Goal: Check status: Check status

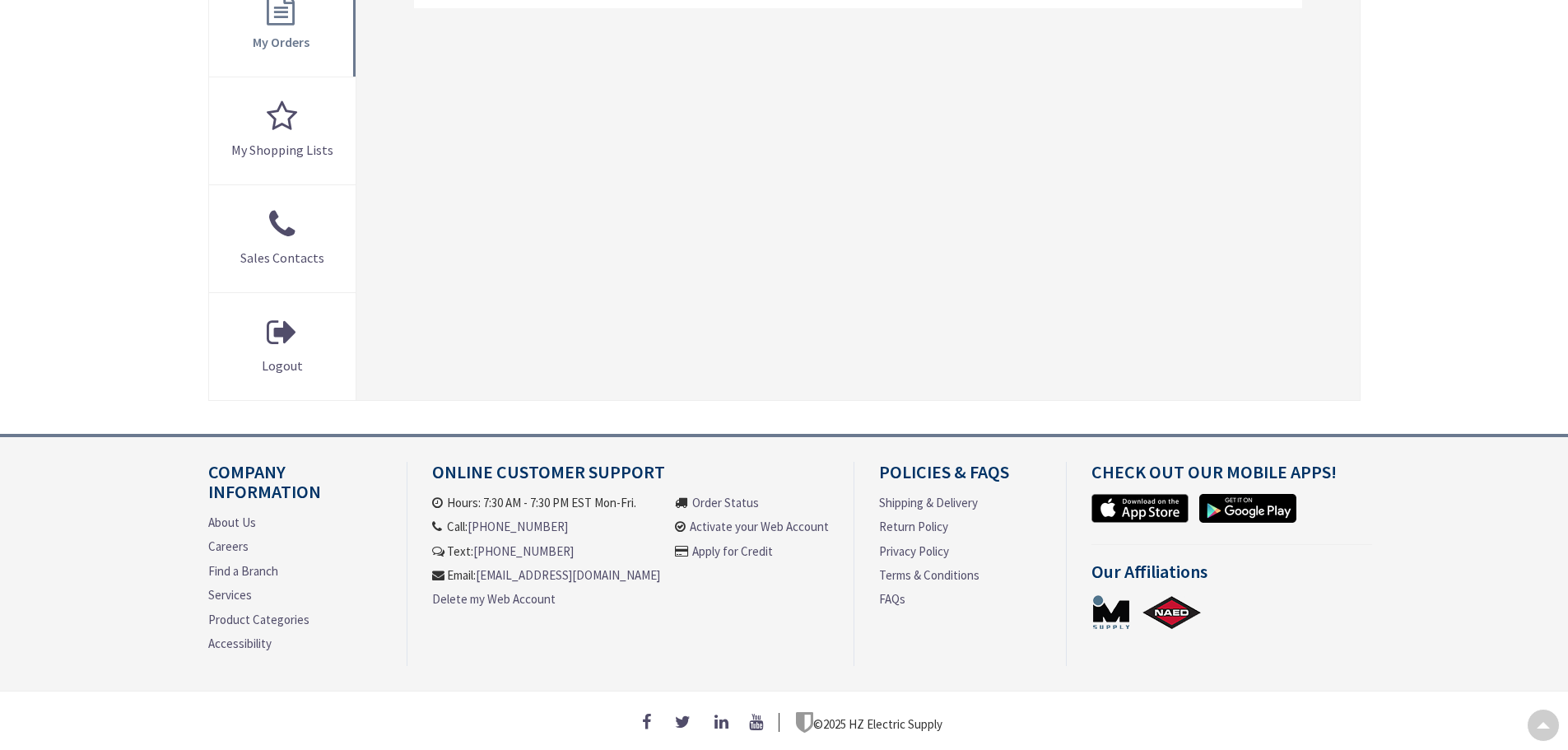
type input "Piper Farm, [STREET_ADDRESS]"
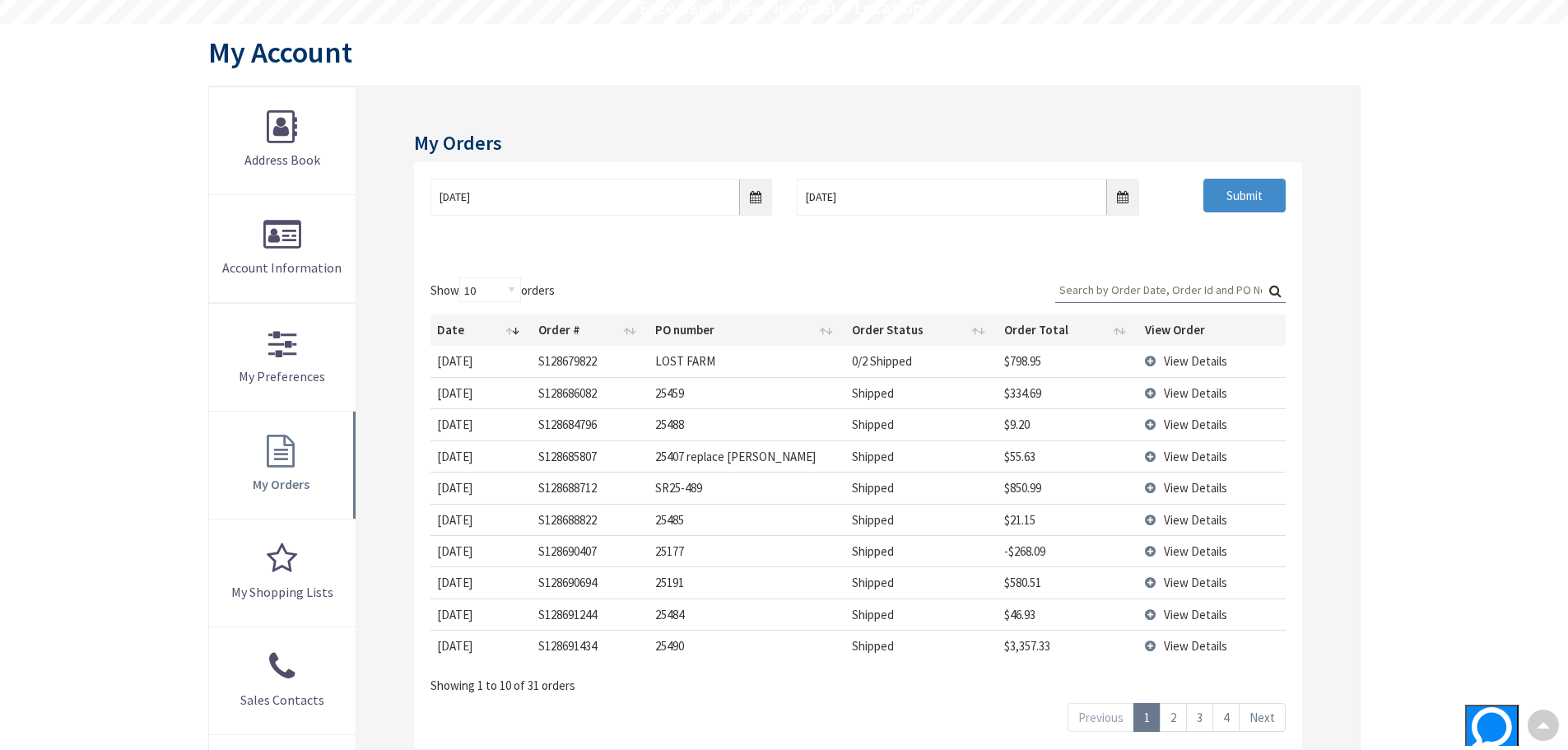
scroll to position [196, 0]
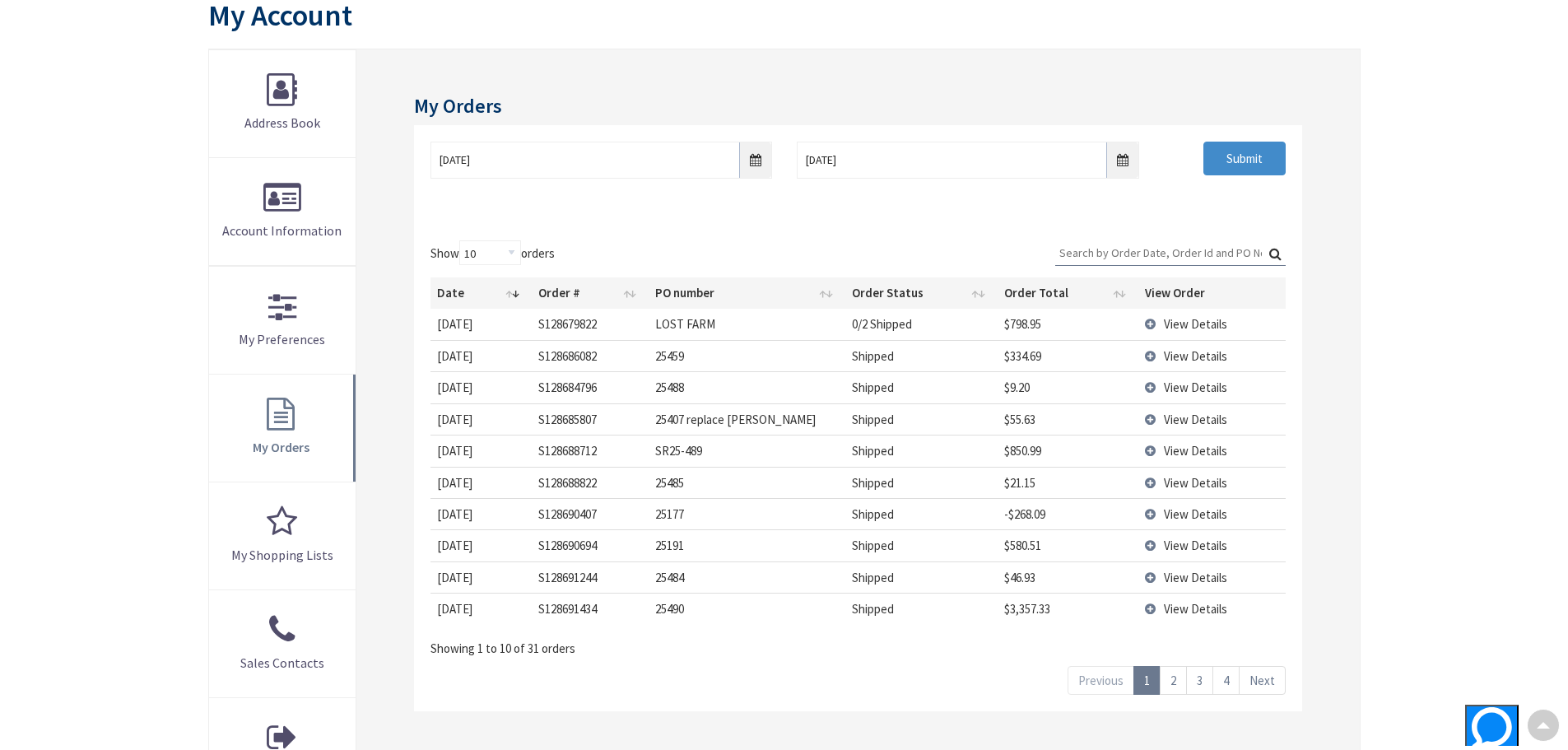
click at [1147, 326] on td "View Details" at bounding box center [1212, 324] width 147 height 30
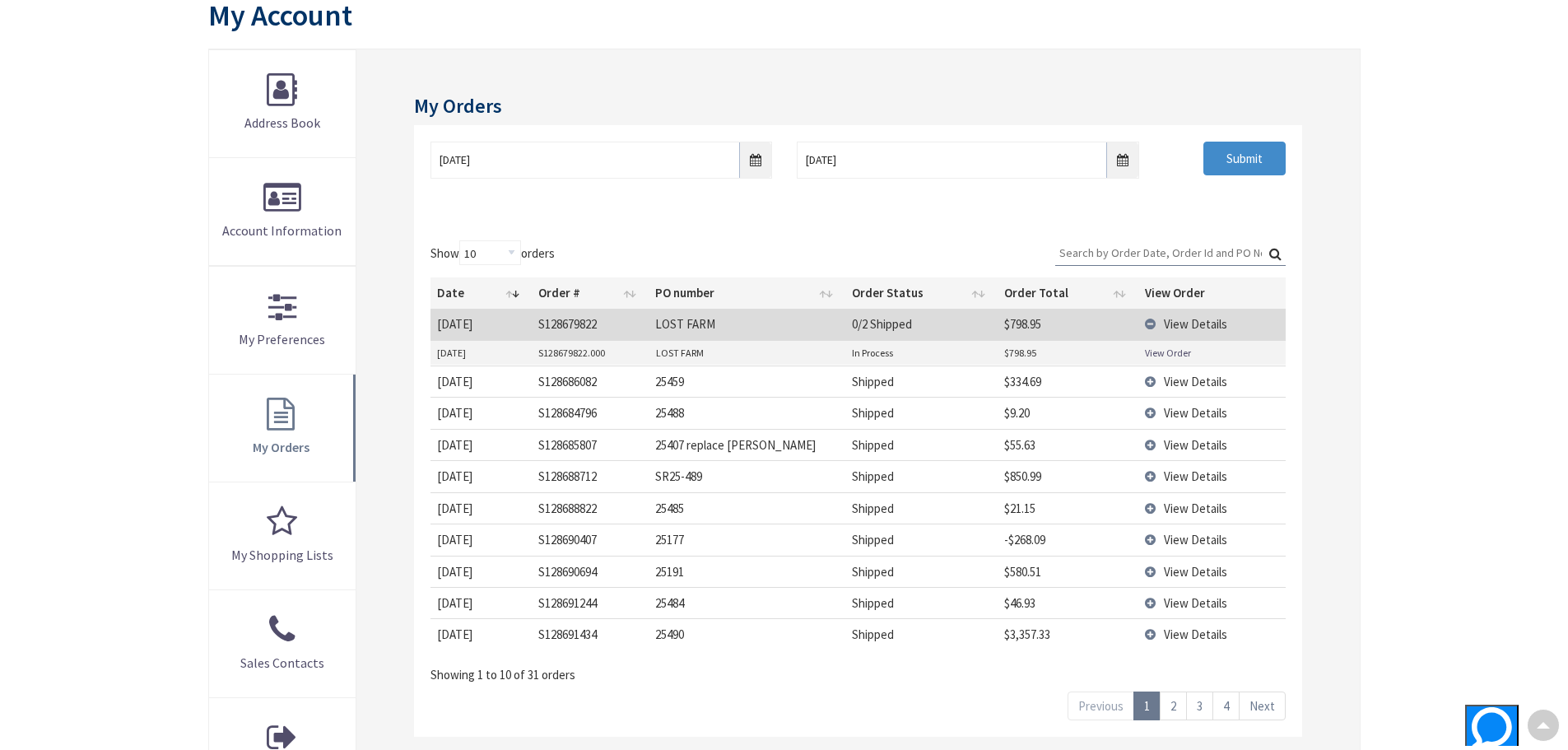
click at [1163, 356] on link "View Order" at bounding box center [1167, 352] width 46 height 14
click at [1155, 318] on td "View Details" at bounding box center [1212, 324] width 147 height 30
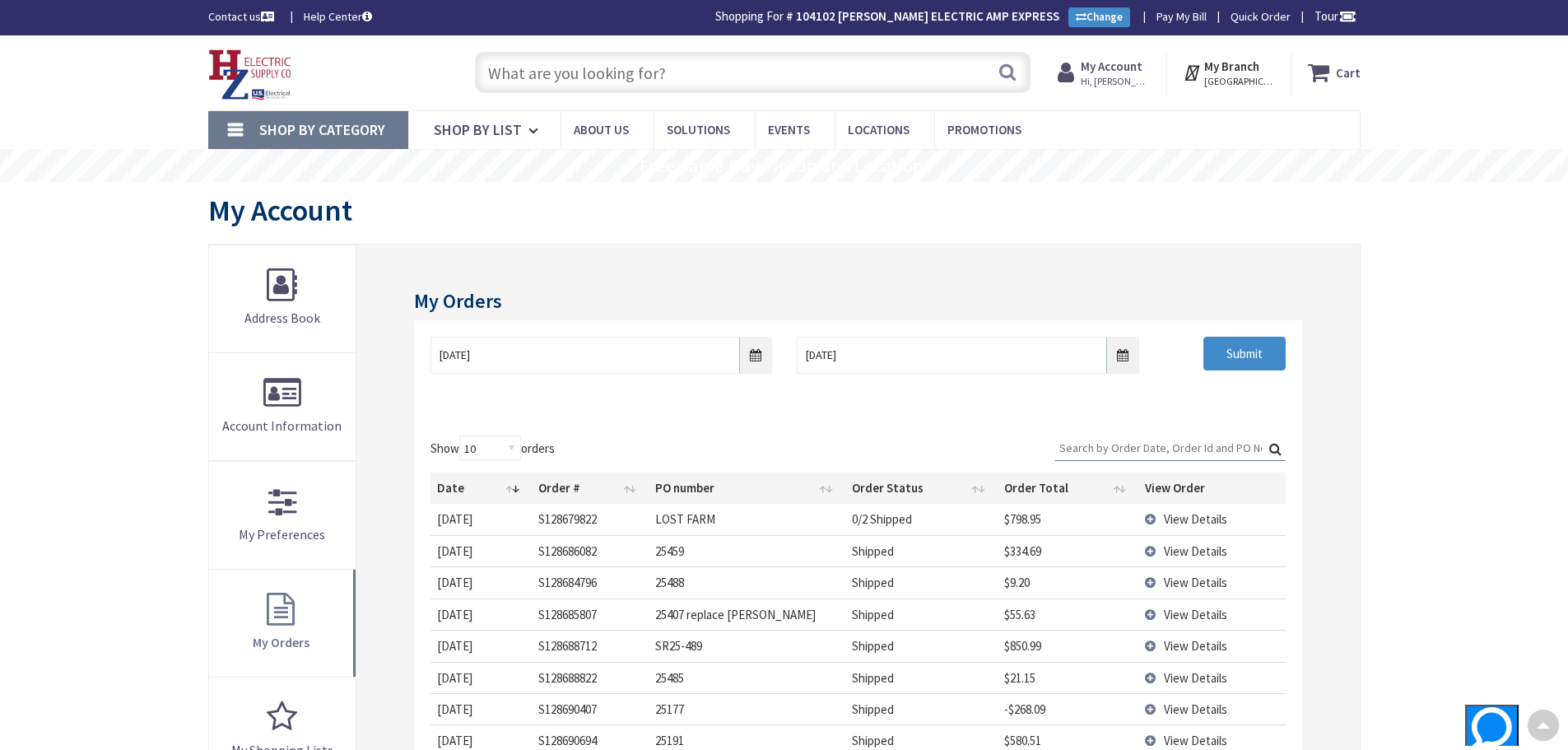
scroll to position [0, 0]
